Goal: Task Accomplishment & Management: Manage account settings

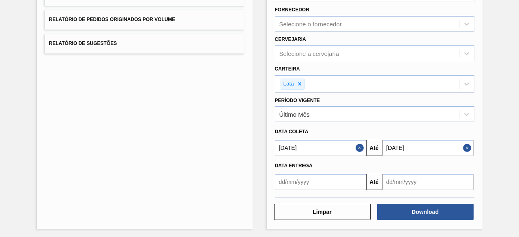
scroll to position [138, 0]
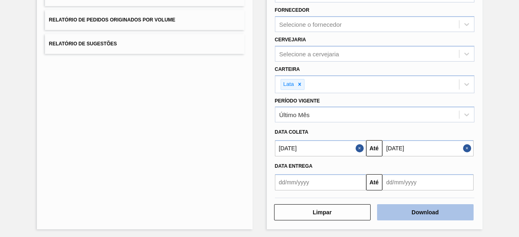
click at [417, 214] on button "Download" at bounding box center [425, 212] width 96 height 16
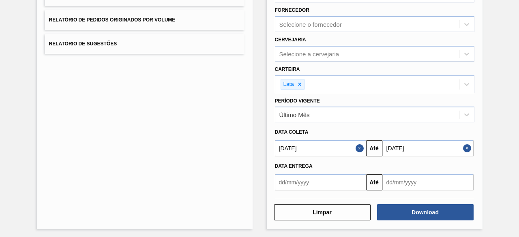
scroll to position [0, 0]
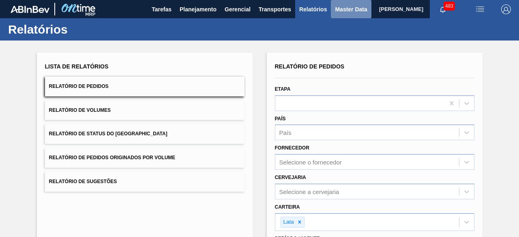
click at [346, 6] on span "Master Data" at bounding box center [351, 9] width 32 height 10
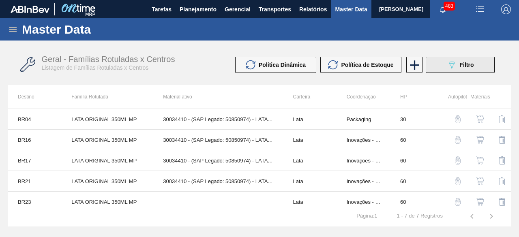
click at [452, 71] on button "089F7B8B-B2A5-4AFE-B5C0-19BA573D28AC Filtro" at bounding box center [460, 65] width 69 height 16
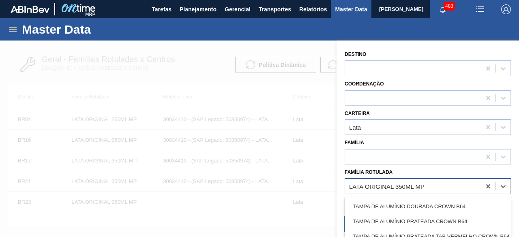
click at [430, 183] on div "LATA ORIGINAL 350ML MP" at bounding box center [413, 186] width 136 height 12
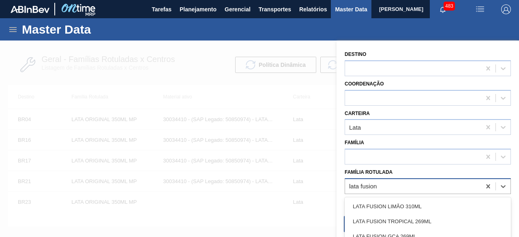
type Rotulada "lata fusion r"
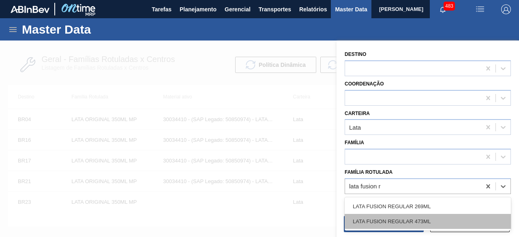
click at [429, 219] on div "LATA FUSION REGULAR 473ML" at bounding box center [428, 221] width 166 height 15
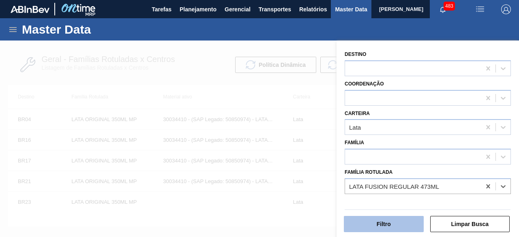
click at [405, 222] on button "Filtro" at bounding box center [384, 224] width 80 height 16
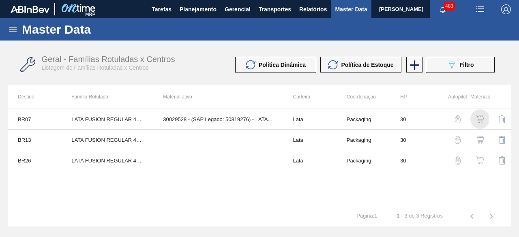
click at [483, 118] on img "button" at bounding box center [480, 119] width 8 height 8
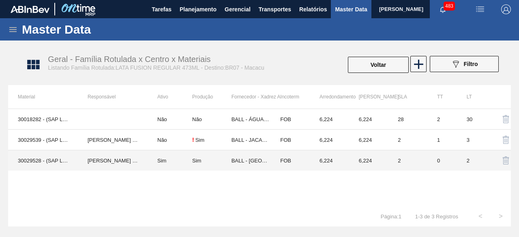
click at [43, 157] on td "30029528 - (SAP Legado: 50819276) - LATA AL 473ML FUSION NIV24" at bounding box center [43, 160] width 70 height 21
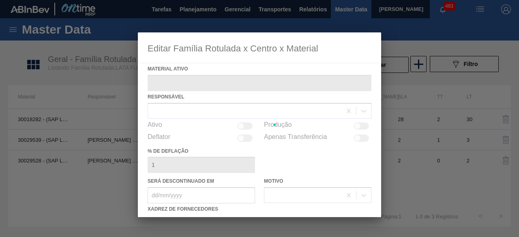
type ativo "30029528 - (SAP Legado: 50819276) - LATA AL 473ML FUSION NIV24"
checkbox input "true"
